Goal: Task Accomplishment & Management: Use online tool/utility

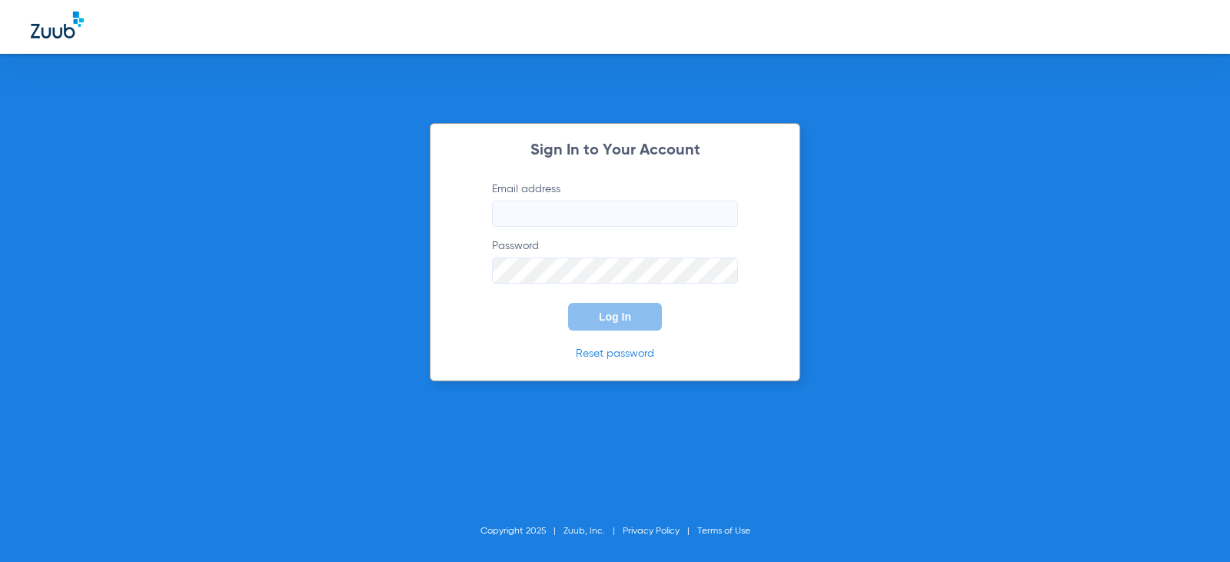
type input "[EMAIL_ADDRESS][DOMAIN_NAME]"
click at [617, 319] on span "Log In" at bounding box center [615, 317] width 32 height 12
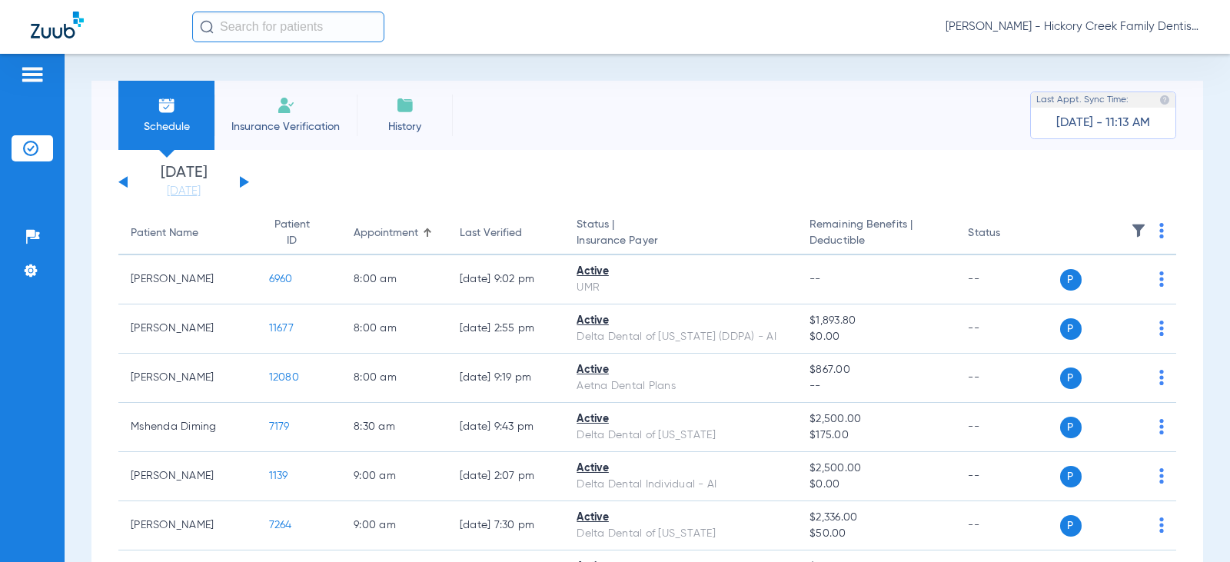
click at [282, 117] on li "Insurance Verification" at bounding box center [286, 115] width 142 height 69
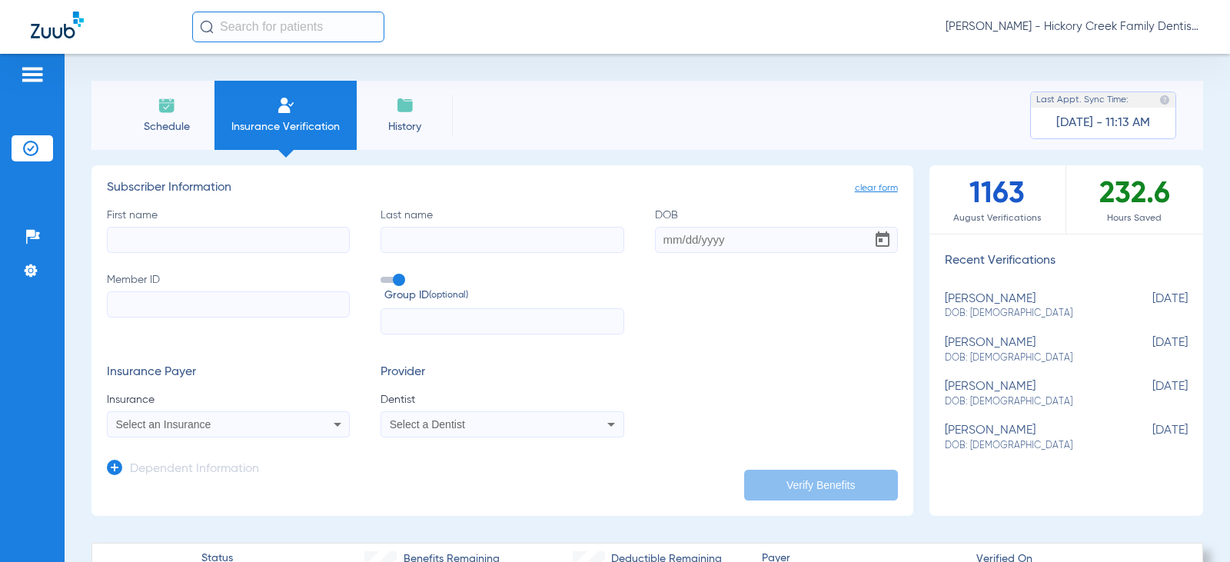
click at [171, 122] on span "Schedule" at bounding box center [166, 126] width 73 height 15
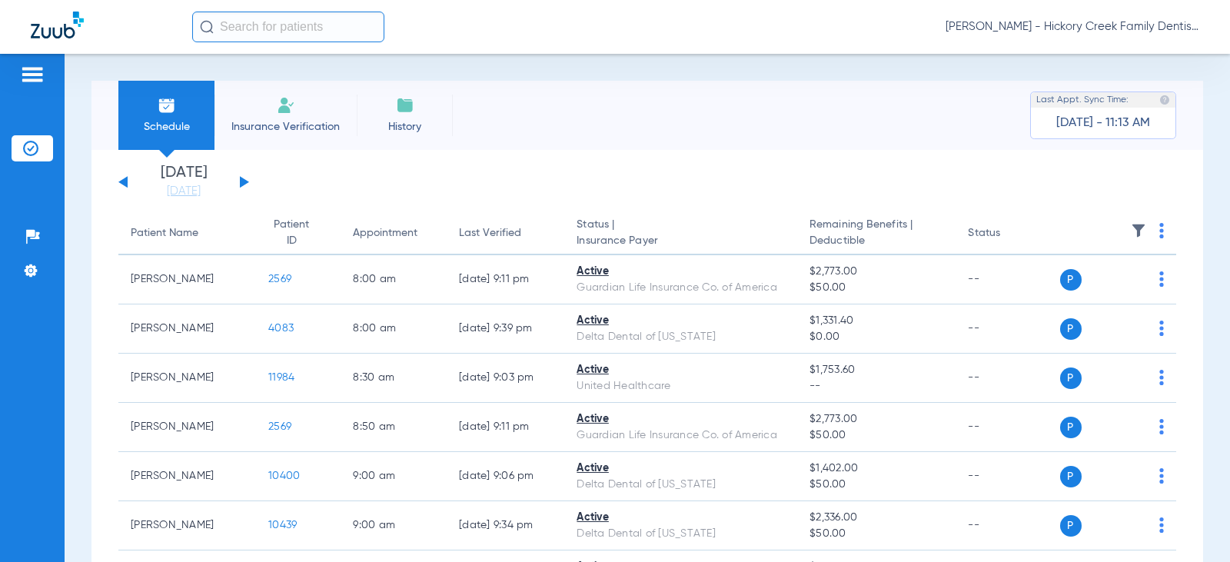
click at [243, 182] on button at bounding box center [244, 182] width 9 height 12
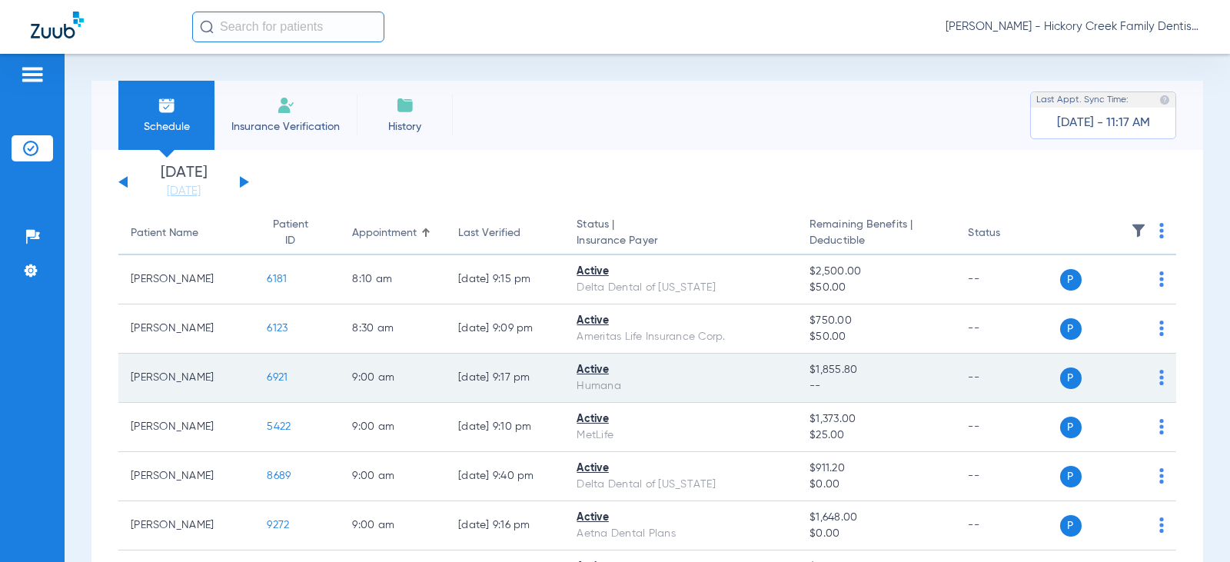
scroll to position [77, 0]
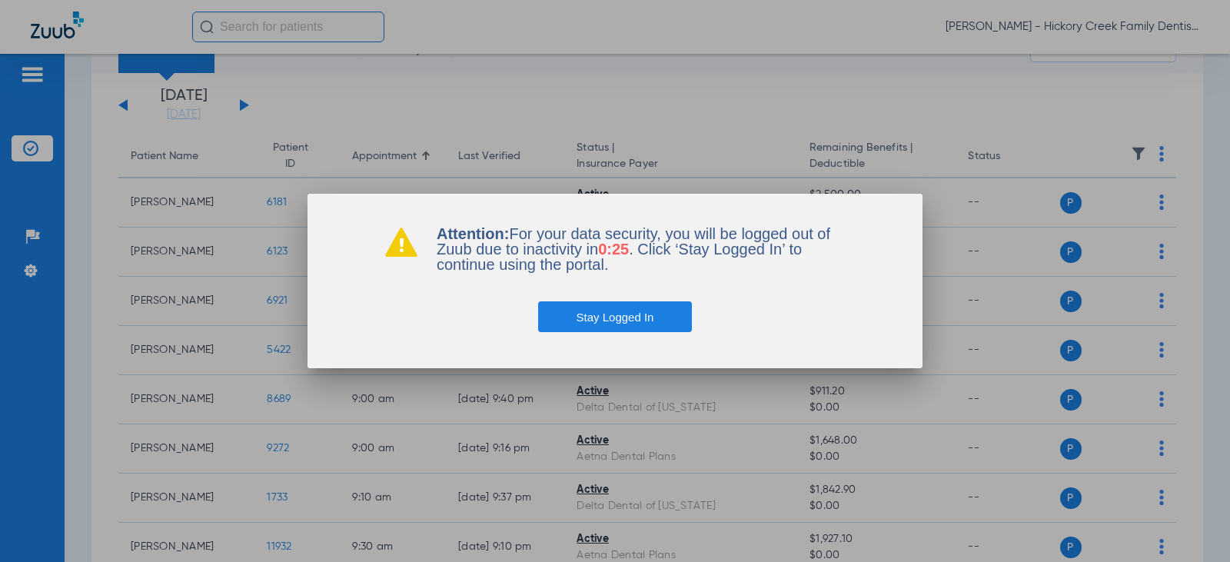
click at [637, 318] on button "Stay Logged In" at bounding box center [615, 316] width 155 height 31
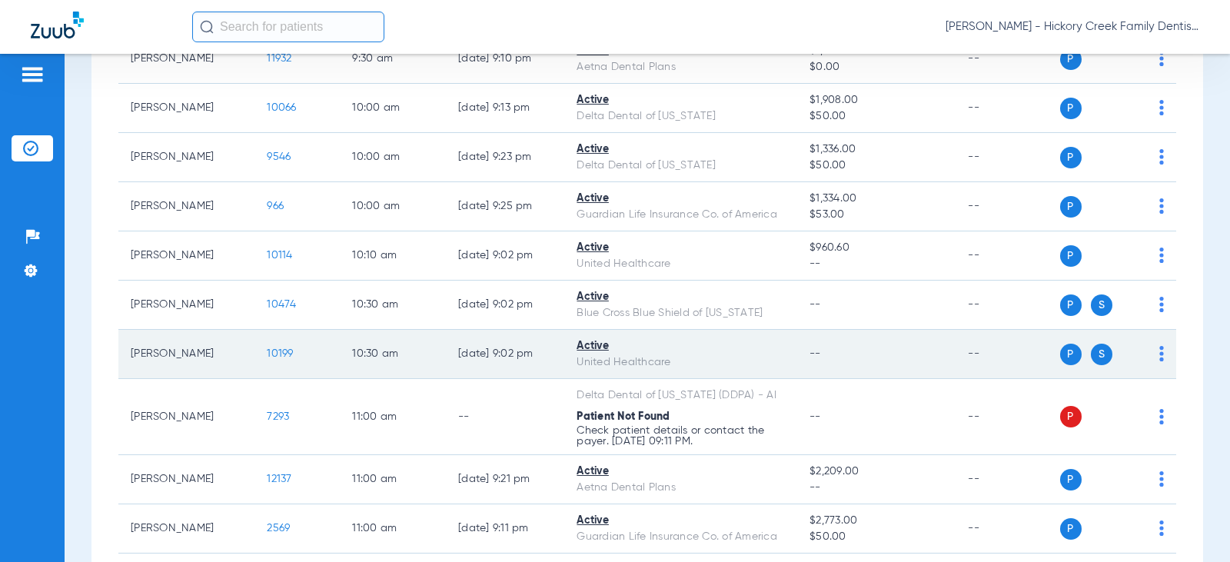
scroll to position [538, 0]
